Goal: Task Accomplishment & Management: Use online tool/utility

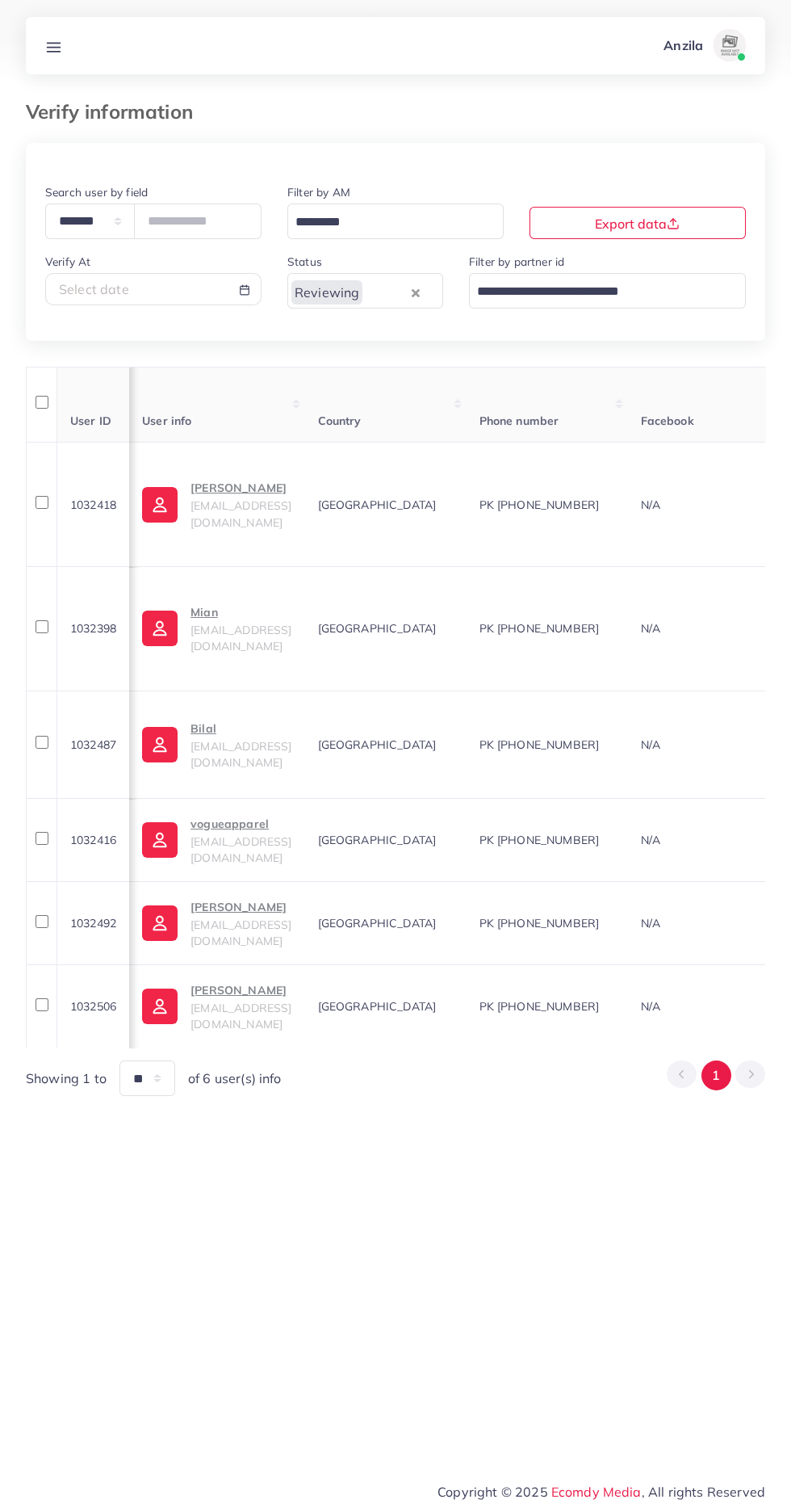
scroll to position [0, 1068]
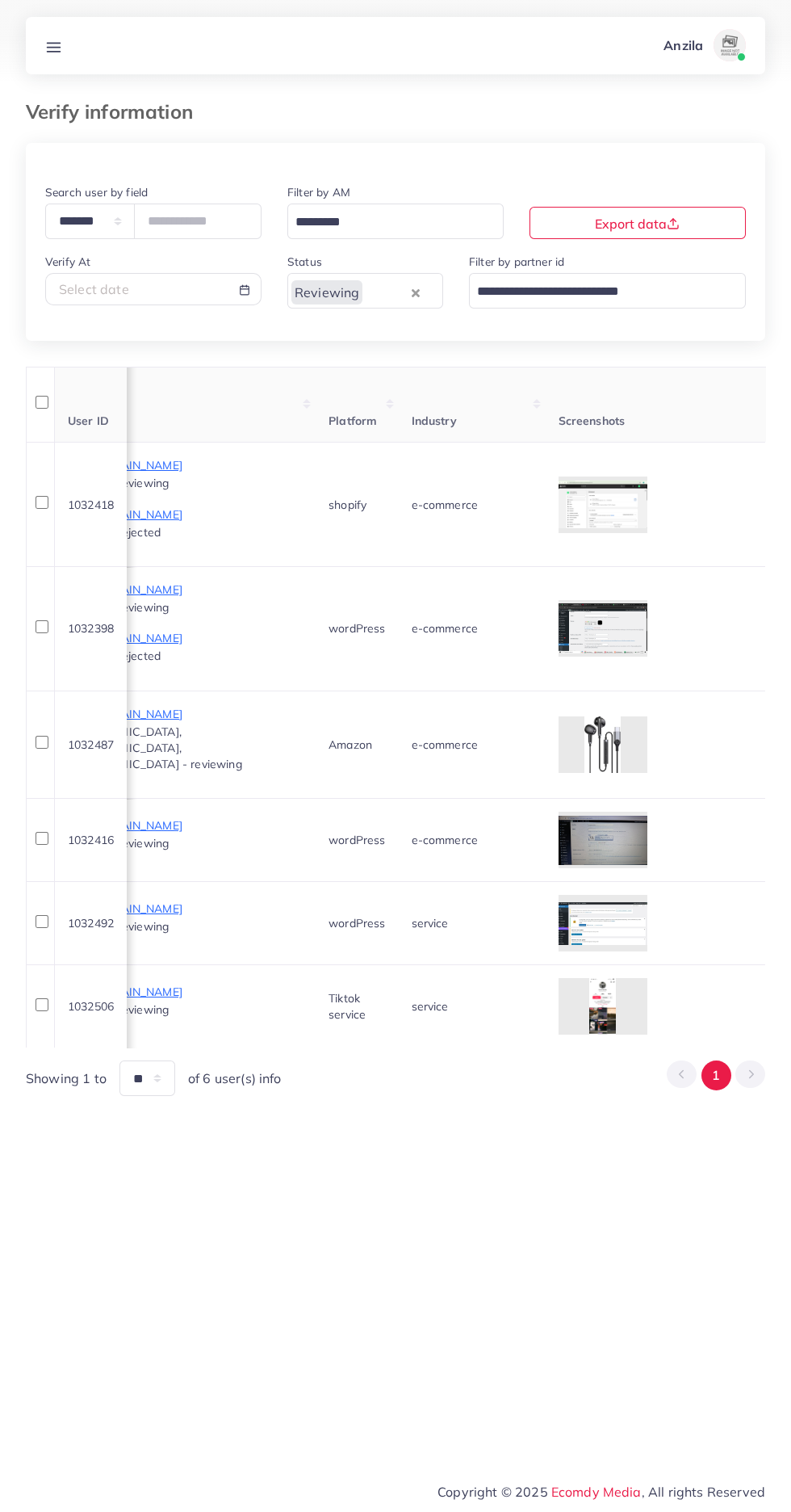
click at [66, 52] on link at bounding box center [53, 46] width 30 height 21
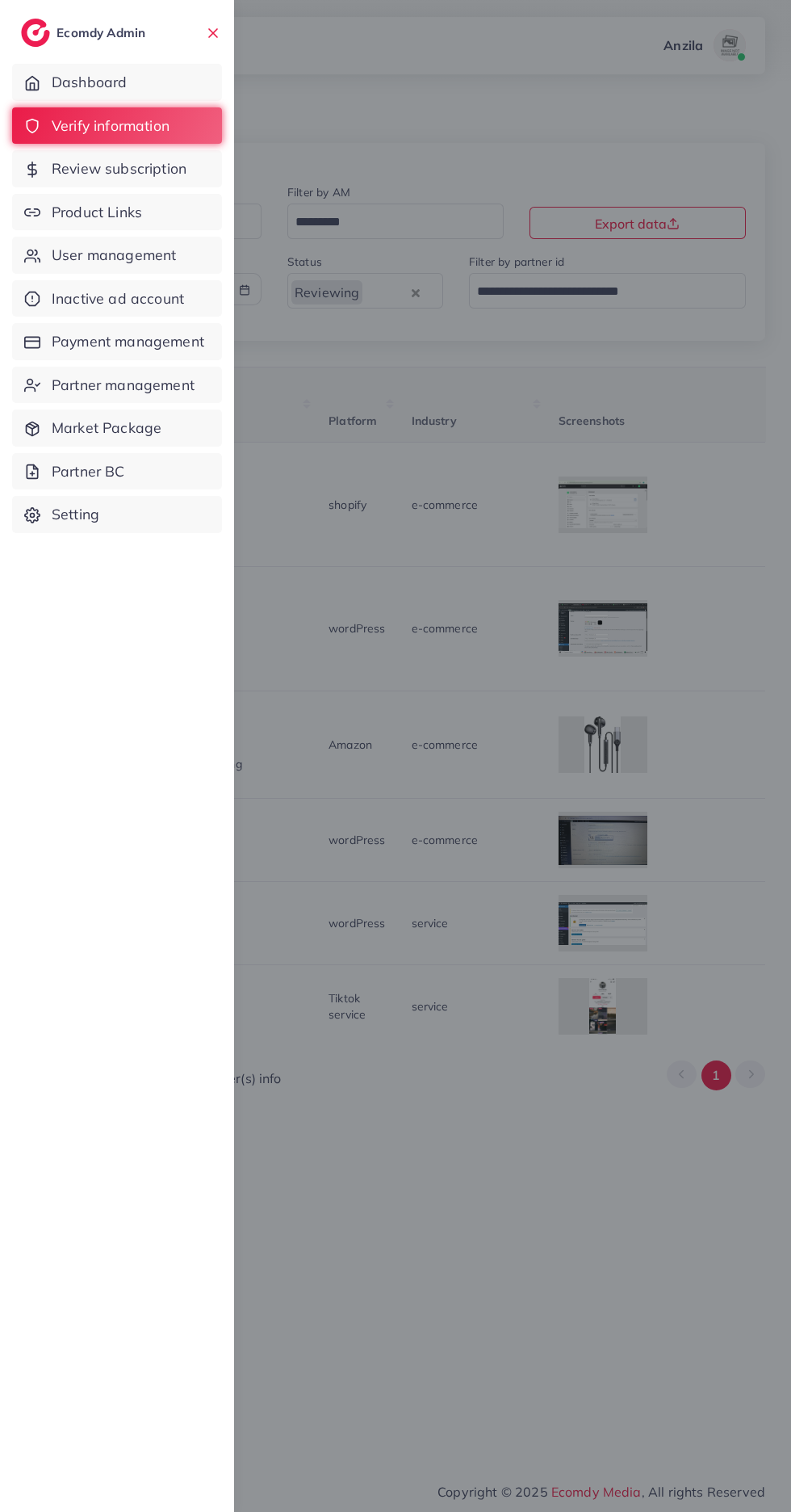
click at [113, 218] on span "Product Links" at bounding box center [97, 212] width 90 height 21
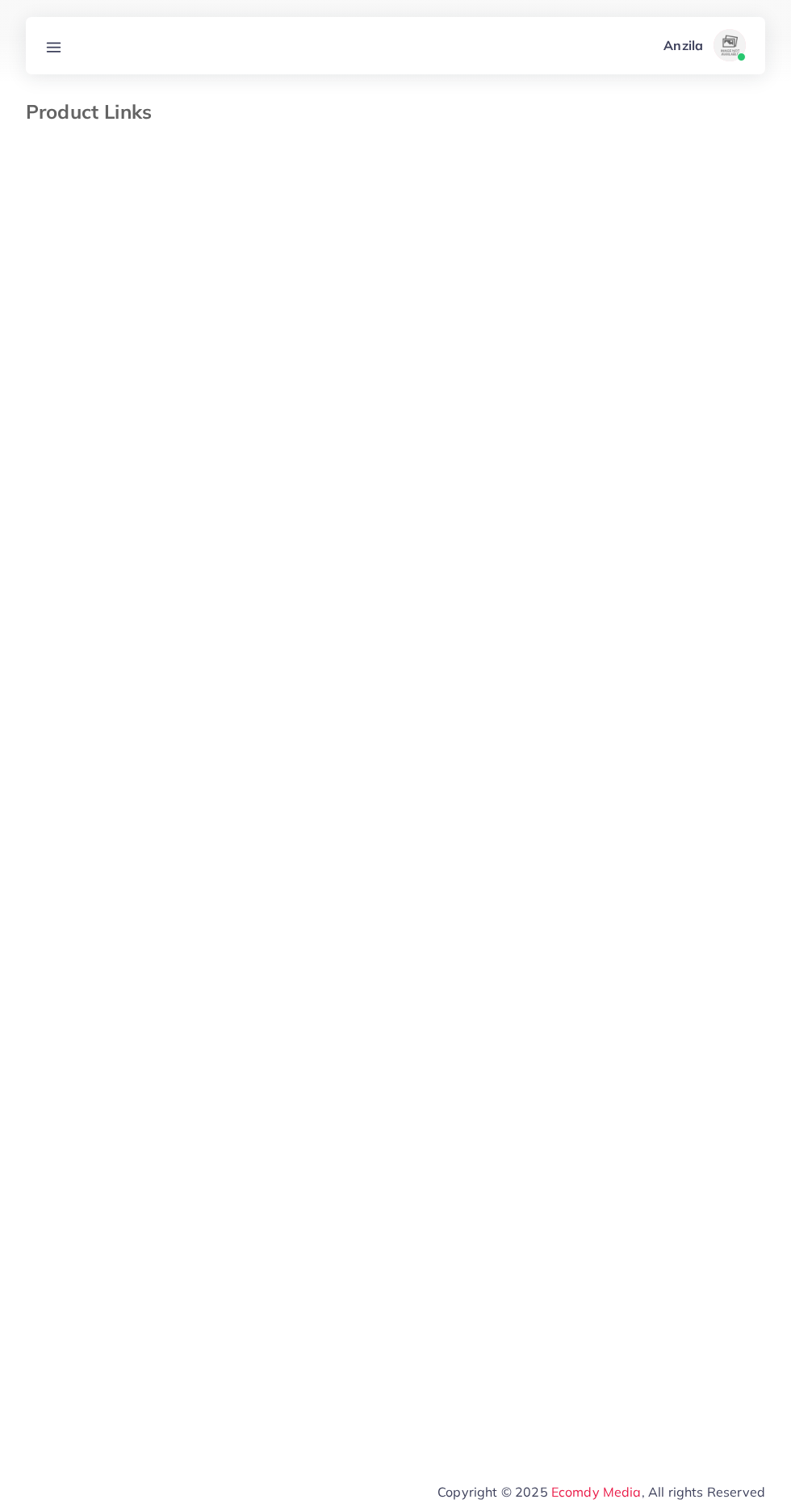
select select "*********"
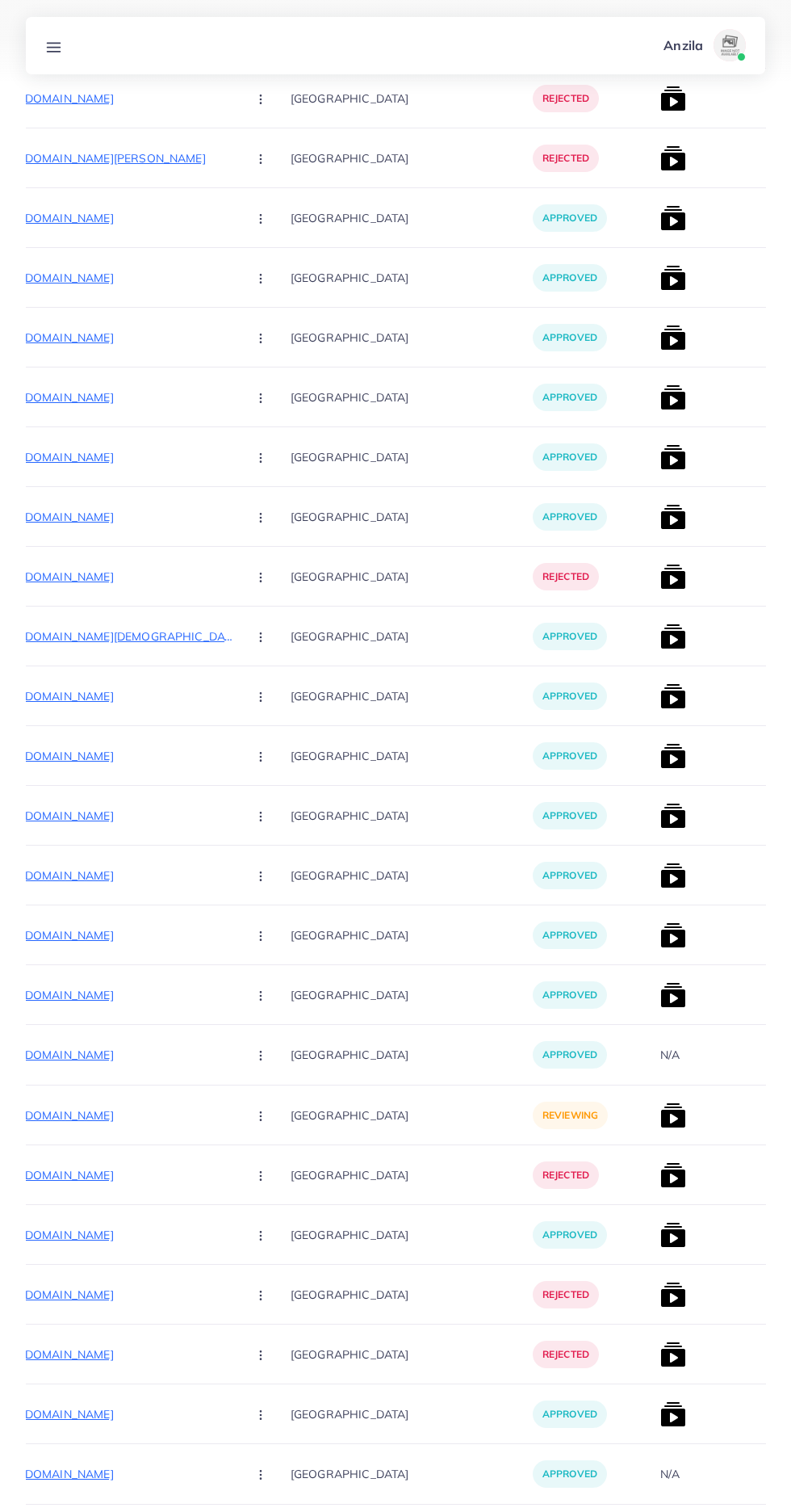
scroll to position [1067, 0]
click at [121, 1117] on p "[URL][DOMAIN_NAME]" at bounding box center [113, 1116] width 242 height 20
click at [260, 1116] on circle "button" at bounding box center [260, 1115] width 1 height 1
click at [269, 1201] on span "Reject" at bounding box center [288, 1200] width 39 height 16
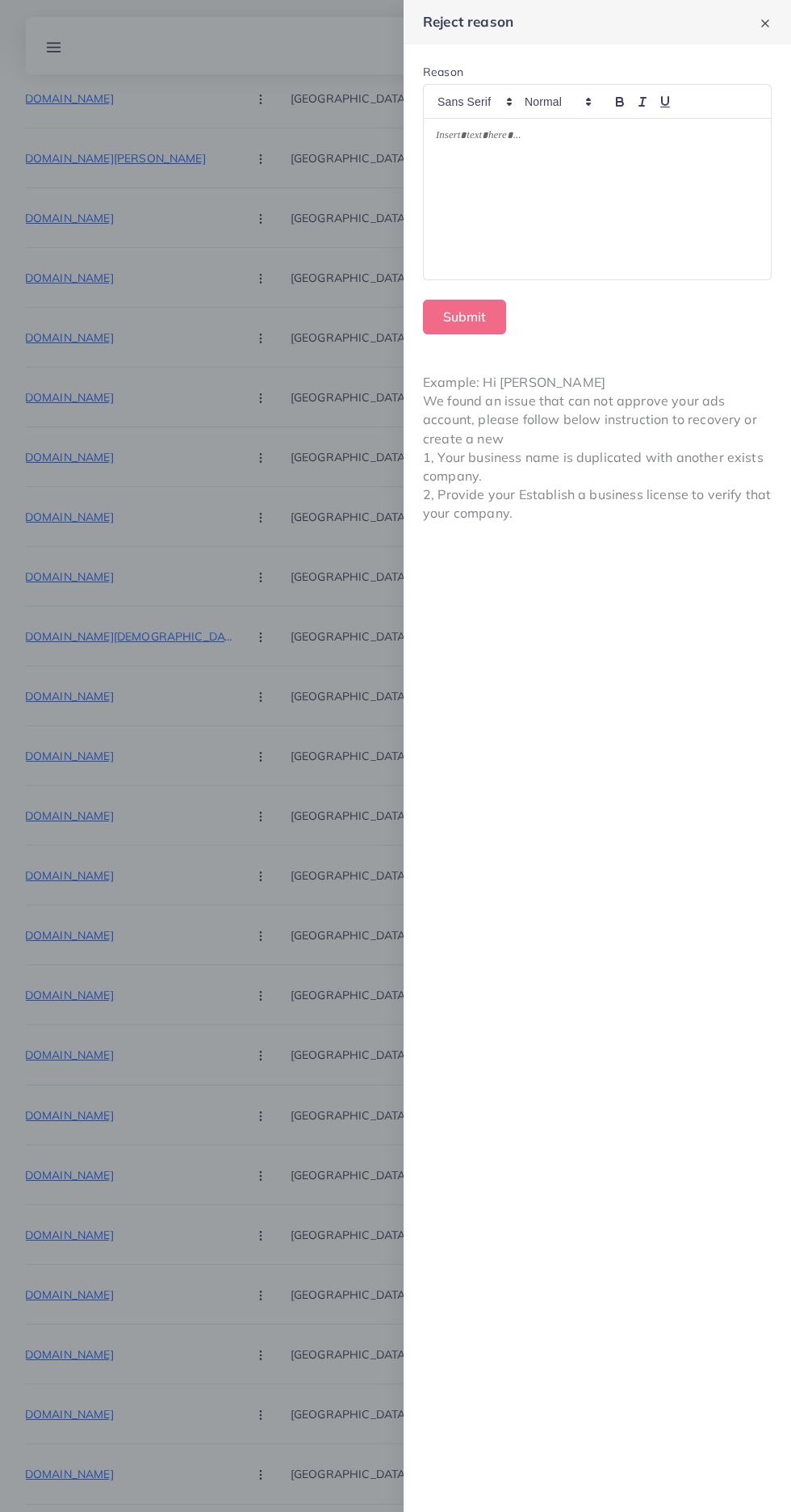
click at [687, 252] on div at bounding box center [597, 198] width 347 height 160
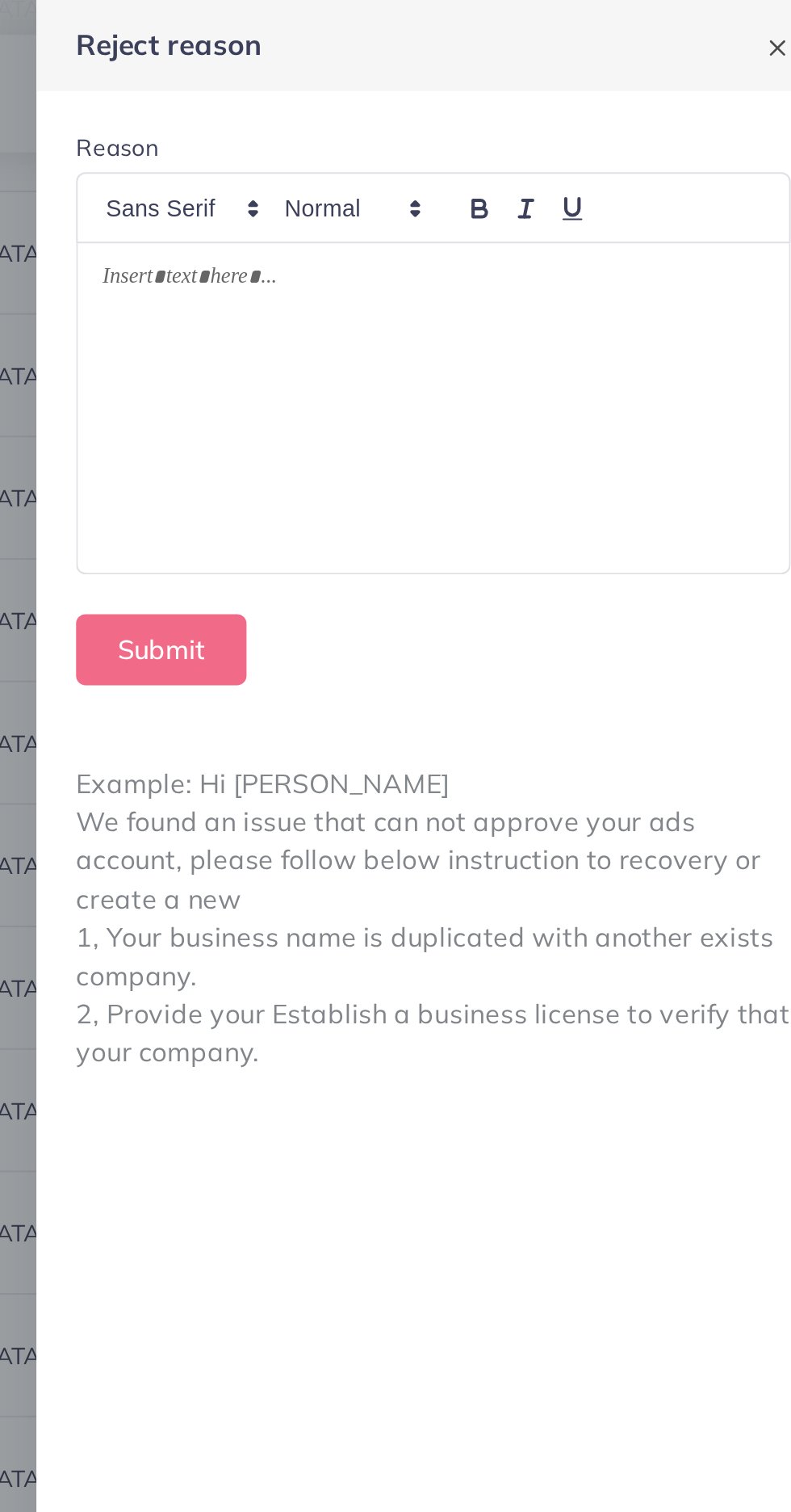
scroll to position [1041, 0]
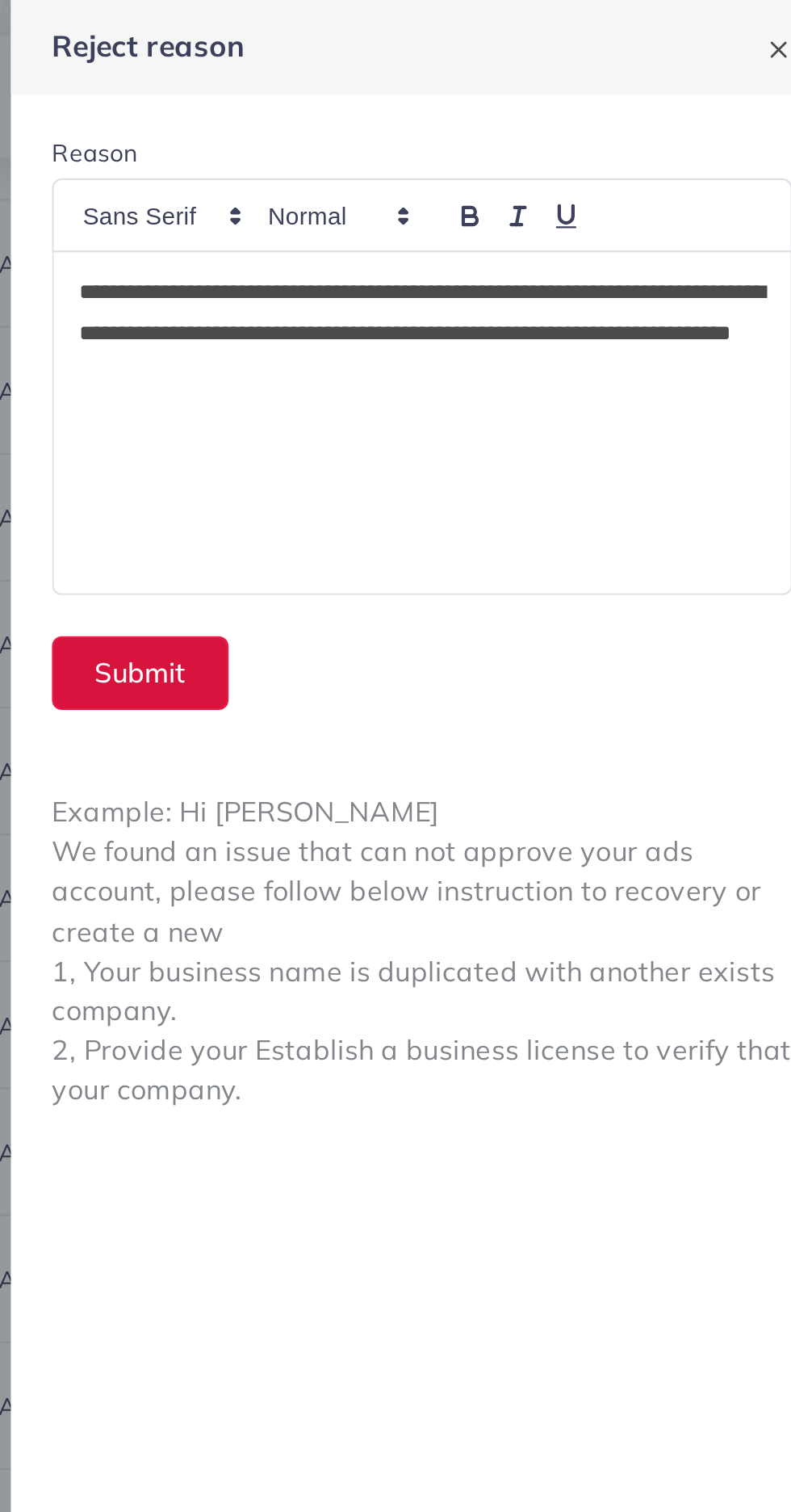
click at [481, 333] on button "Submit" at bounding box center [464, 316] width 83 height 35
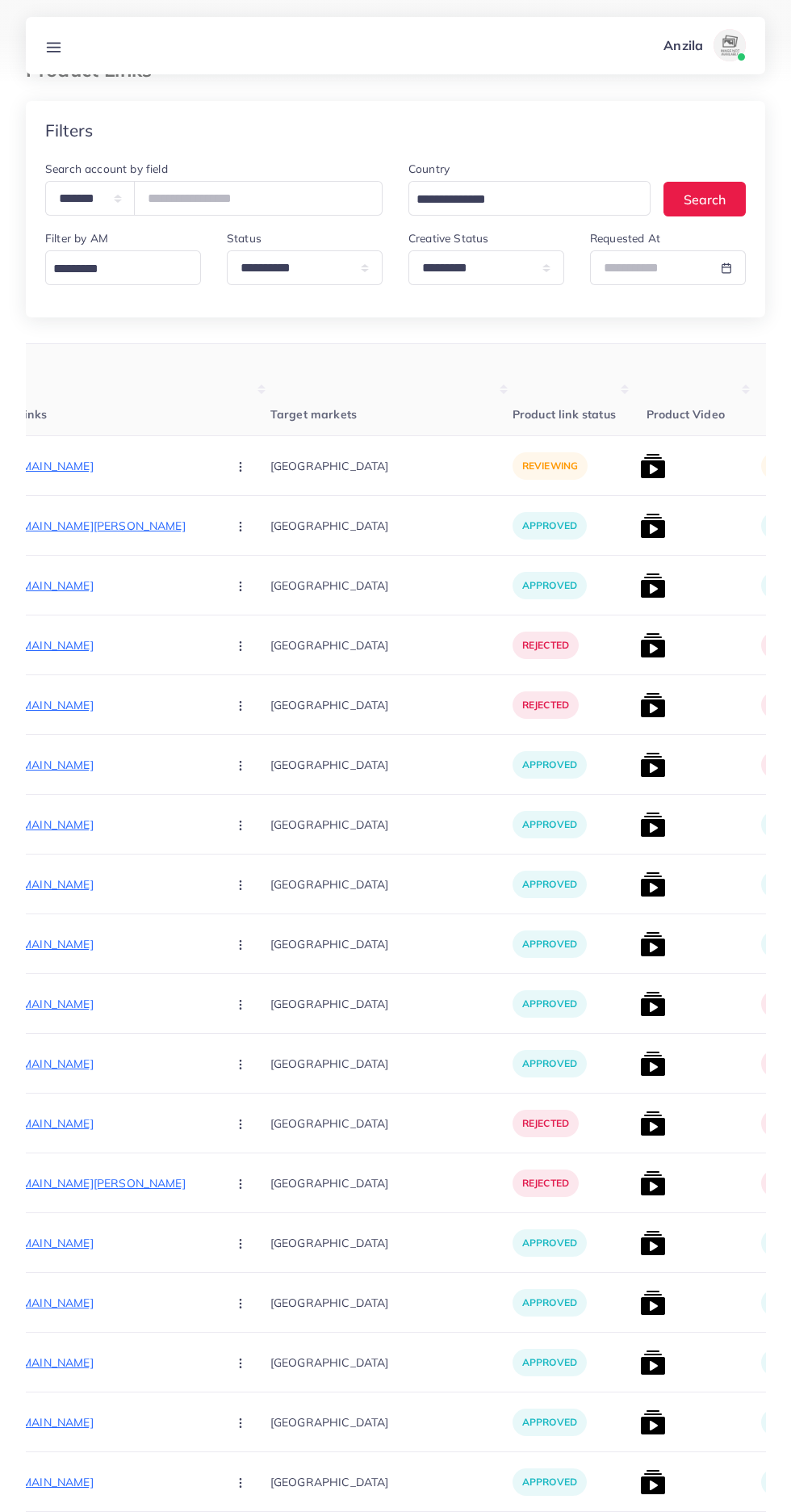
scroll to position [0, 0]
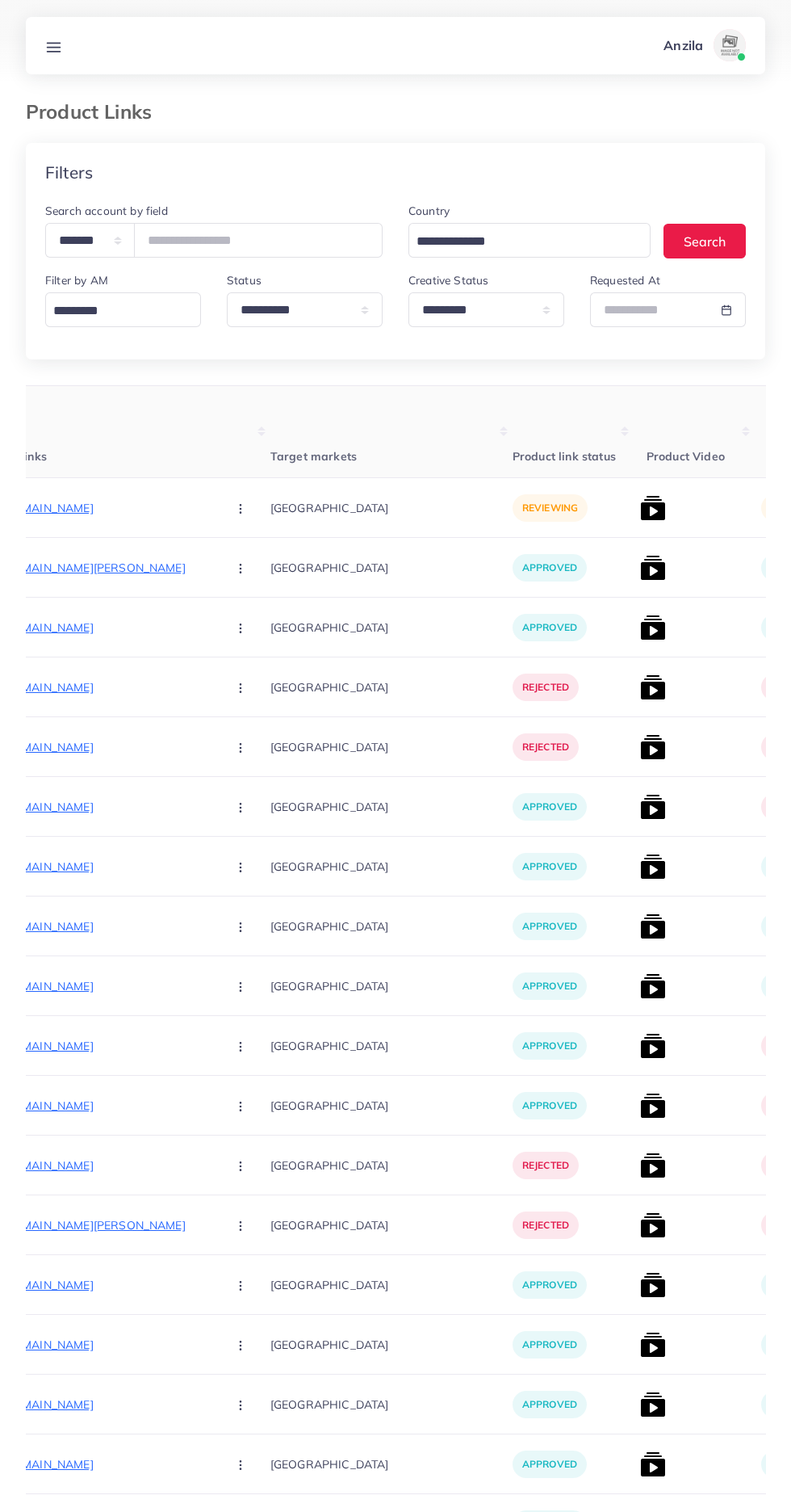
click at [97, 505] on p "[URL][DOMAIN_NAME]" at bounding box center [92, 508] width 242 height 20
click at [240, 509] on circle "button" at bounding box center [240, 508] width 1 height 1
click at [231, 559] on icon at bounding box center [236, 558] width 12 height 12
click at [641, 511] on img at bounding box center [653, 507] width 26 height 26
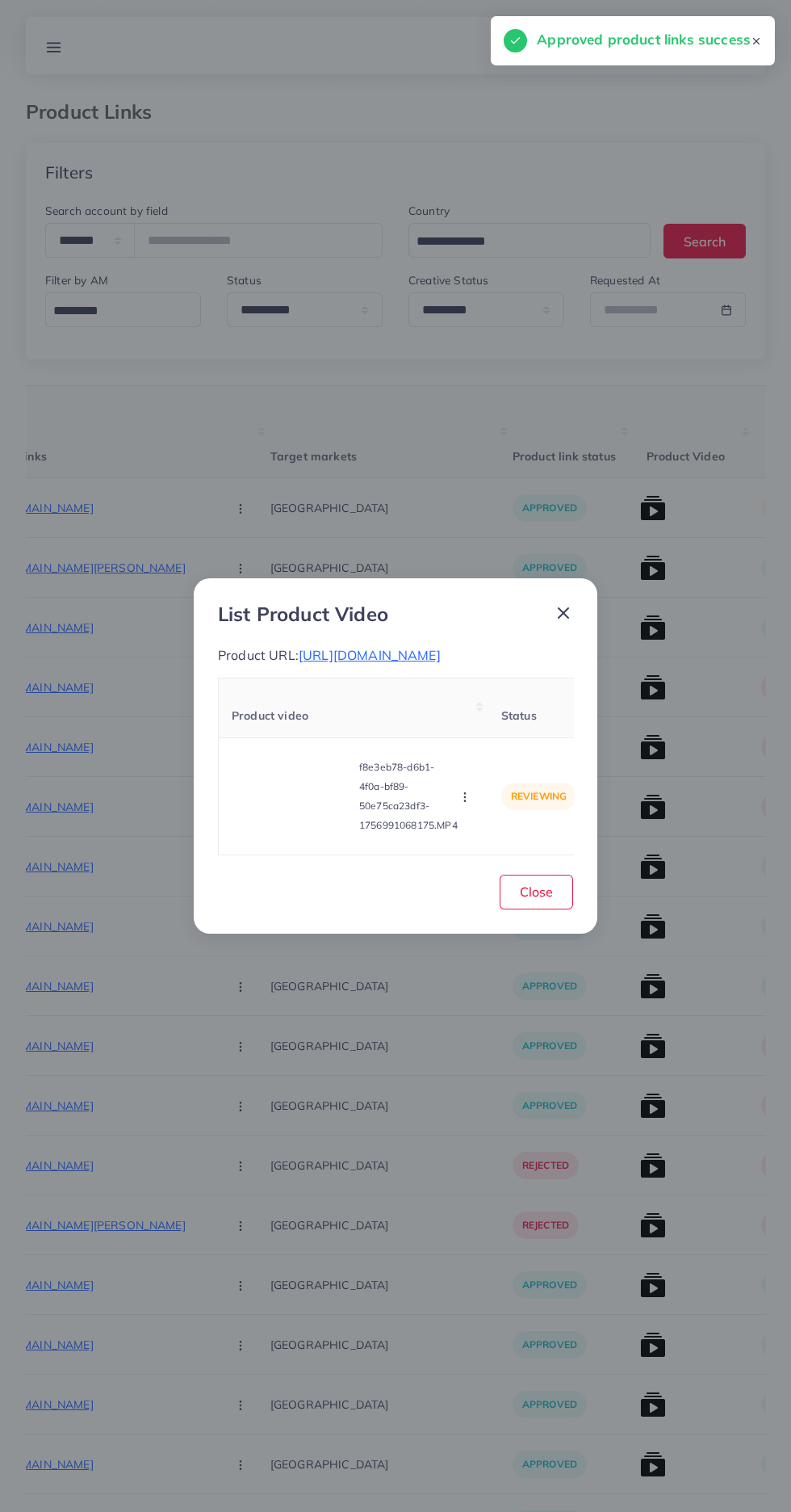
click at [291, 829] on video at bounding box center [292, 796] width 121 height 73
click at [304, 809] on icon at bounding box center [292, 796] width 26 height 26
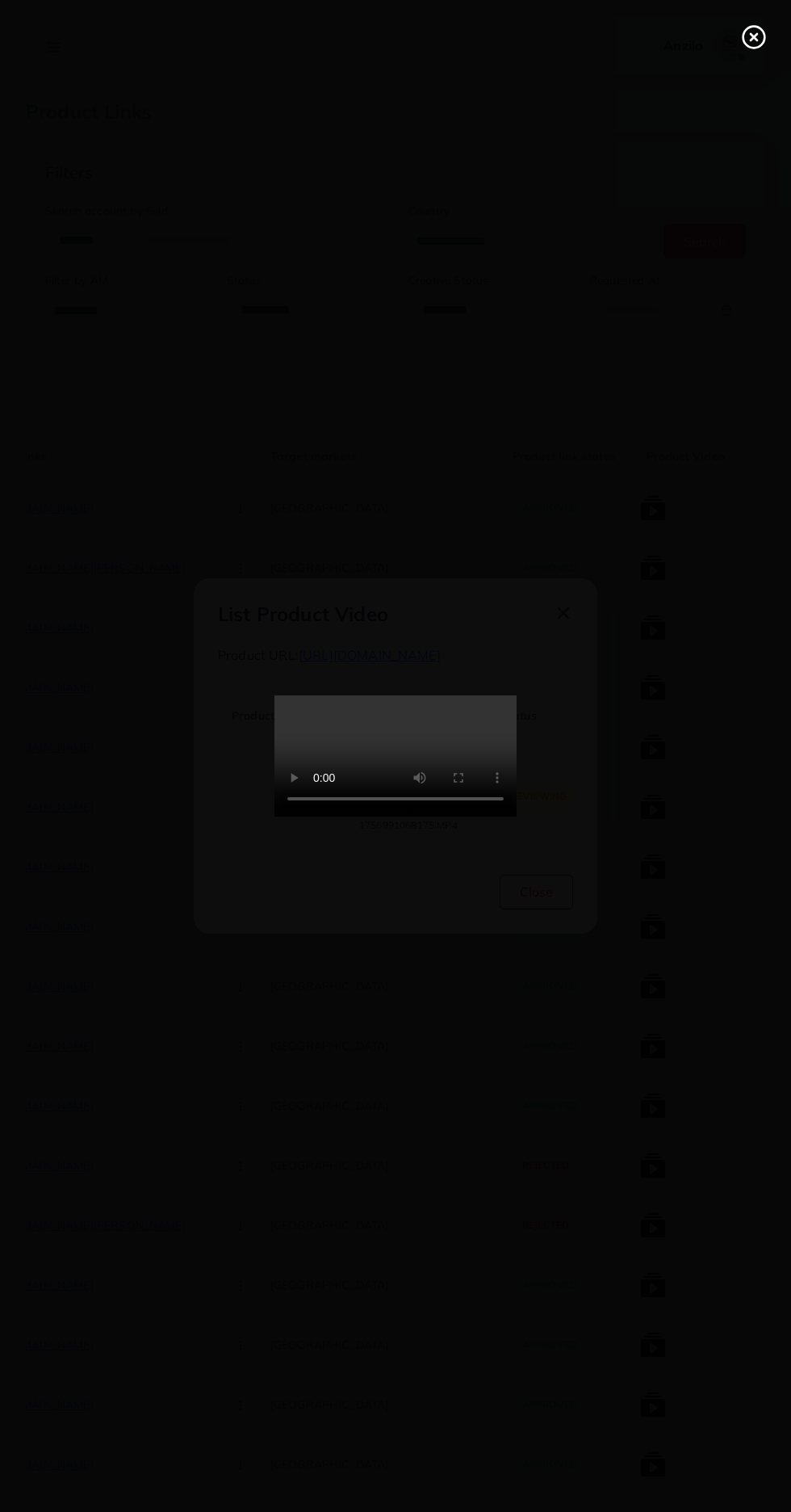
click at [754, 37] on line at bounding box center [753, 37] width 6 height 6
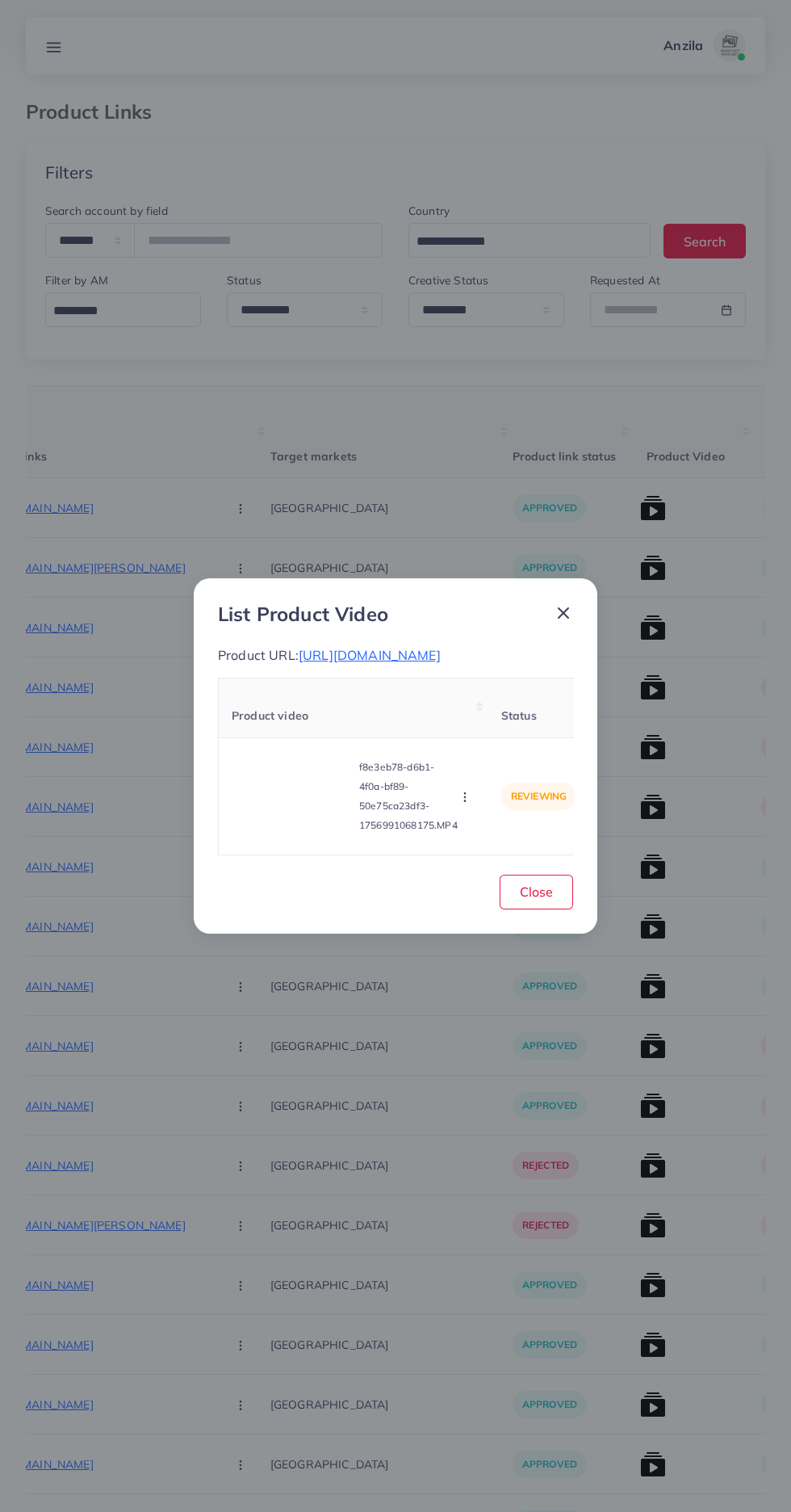
click at [469, 804] on icon "button" at bounding box center [465, 797] width 13 height 13
click at [501, 730] on span "Approve" at bounding box center [499, 721] width 53 height 16
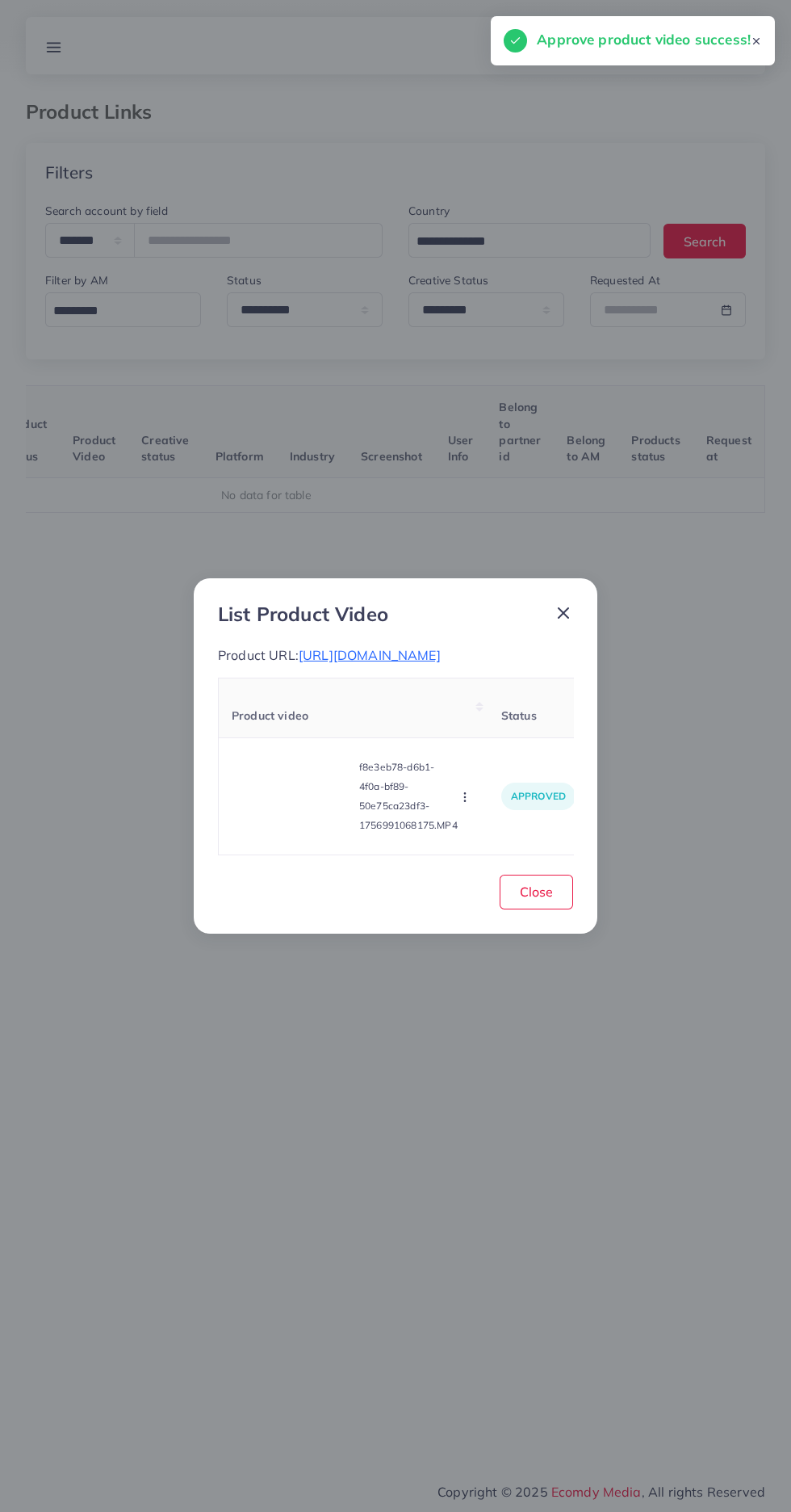
scroll to position [0, 253]
click at [555, 899] on button "Close" at bounding box center [537, 892] width 73 height 35
